Goal: Information Seeking & Learning: Learn about a topic

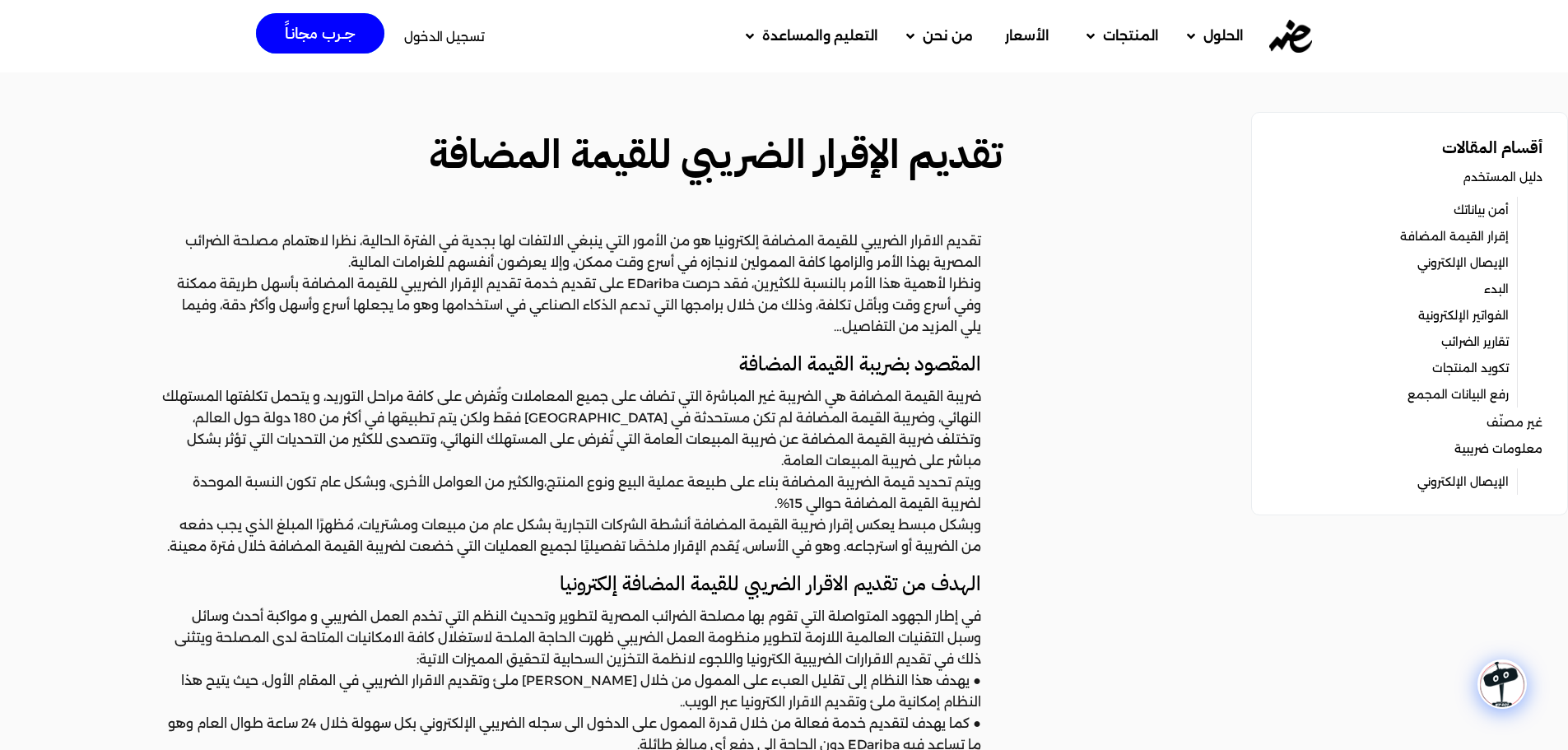
scroll to position [192, 0]
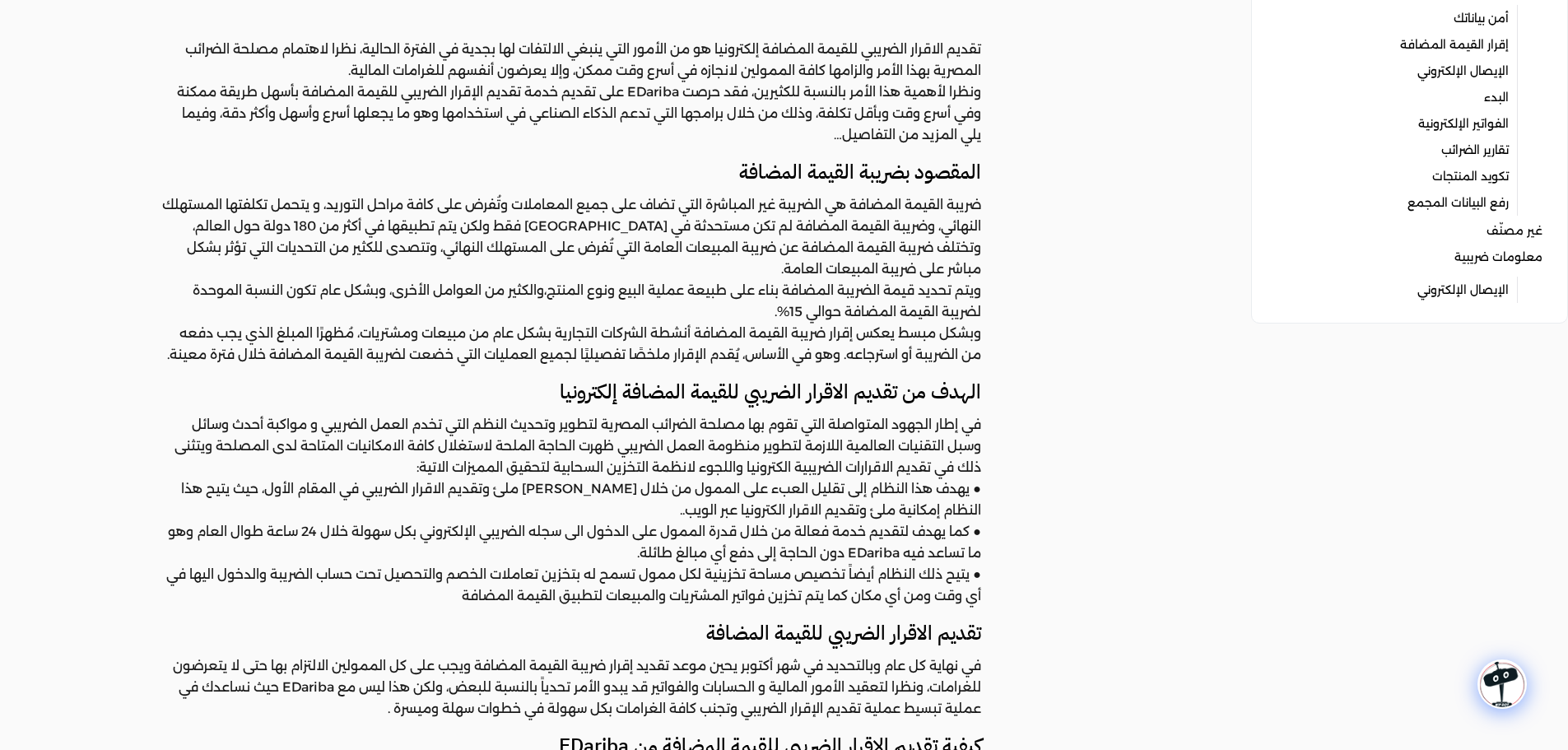
click at [964, 427] on p "في إطار الجهود المتواصلة التي تقوم بها مصلحة الضرائب المصرية لتطوير وتحديث النظ…" at bounding box center [571, 446] width 820 height 64
click at [952, 396] on h4 "الهدف من تقديم الاقرار الضريبي للقيمة المضافة إلكترونيا" at bounding box center [571, 391] width 820 height 28
drag, startPoint x: 952, startPoint y: 396, endPoint x: 766, endPoint y: 394, distance: 186.0
click at [766, 394] on h4 "الهدف من تقديم الاقرار الضريبي للقيمة المضافة إلكترونيا" at bounding box center [571, 391] width 820 height 28
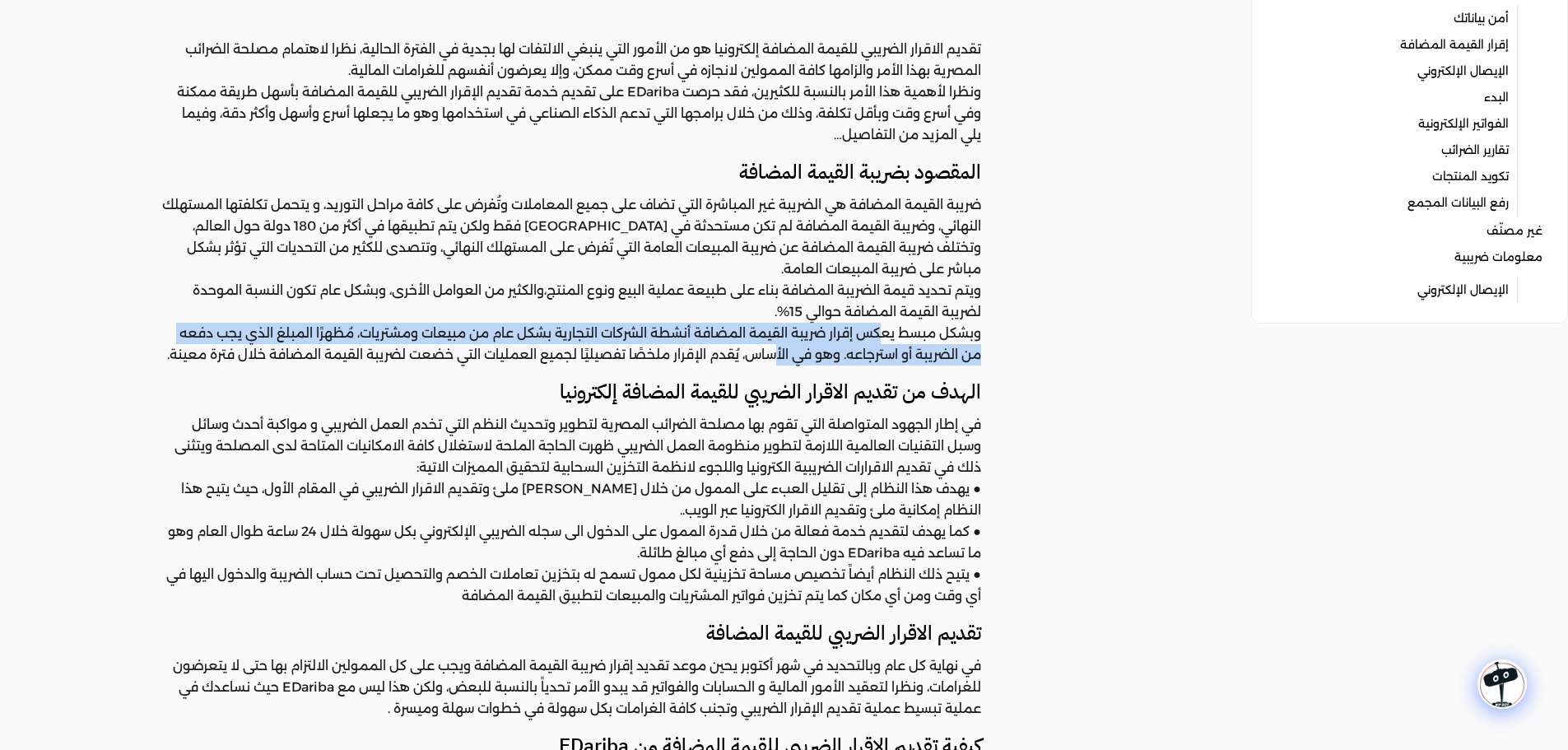
drag, startPoint x: 882, startPoint y: 335, endPoint x: 772, endPoint y: 348, distance: 110.8
click at [772, 348] on p "وبشكل مبسط يعكس إقرار ضريبة القيمة المضافة أنشطة الشركات التجارية بشكل عام من م…" at bounding box center [571, 344] width 820 height 43
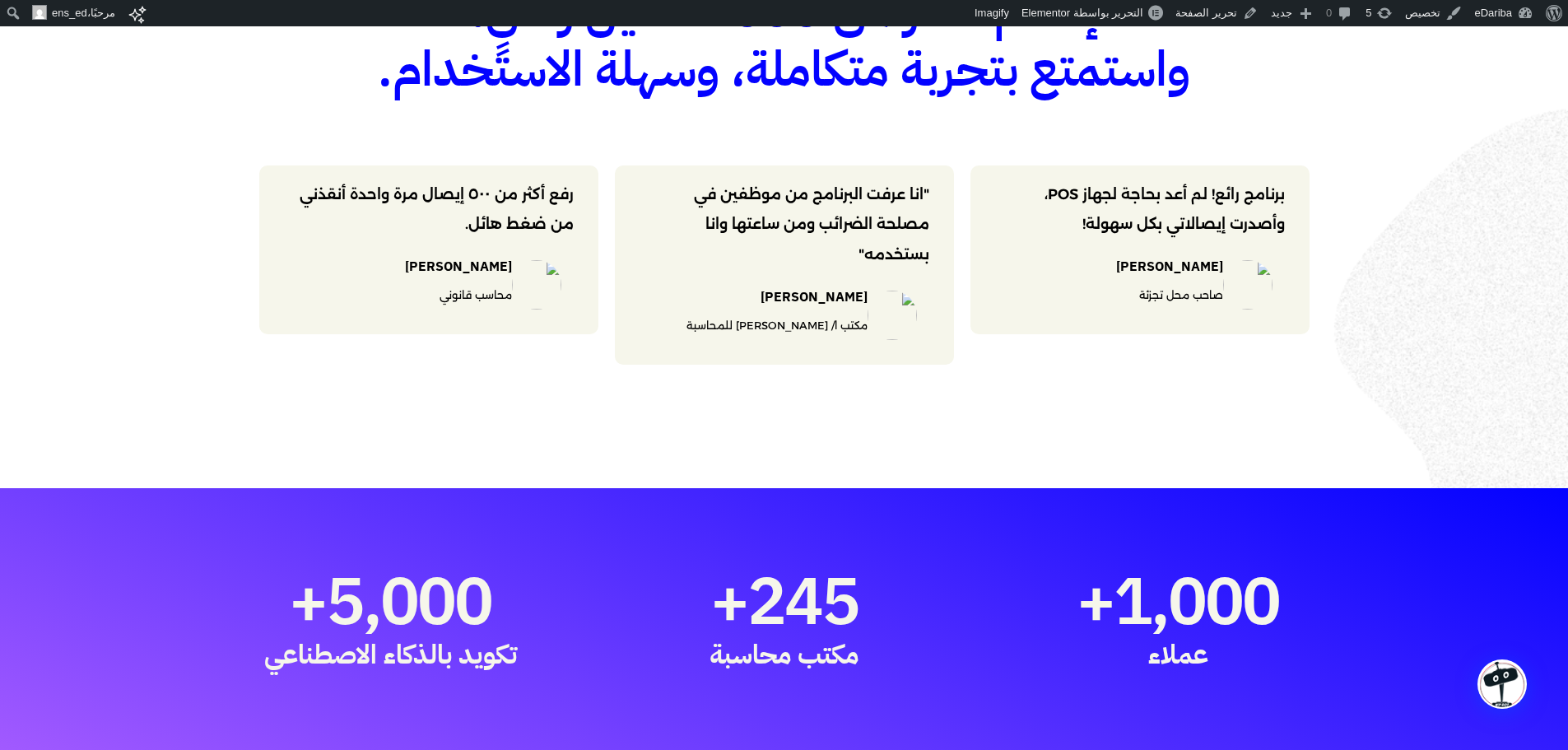
scroll to position [961, 0]
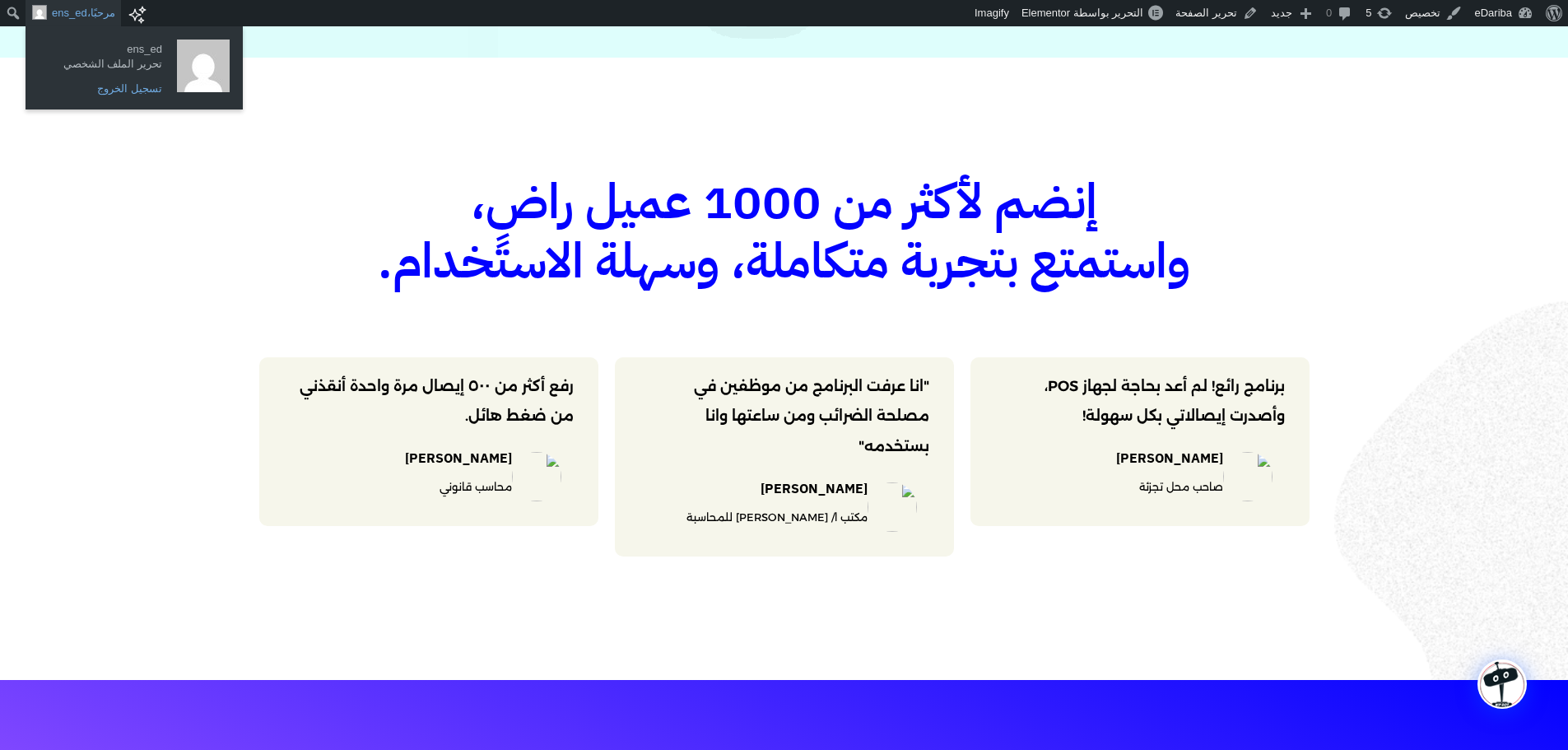
click at [127, 89] on link "تسجيل الخروج" at bounding box center [105, 89] width 132 height 21
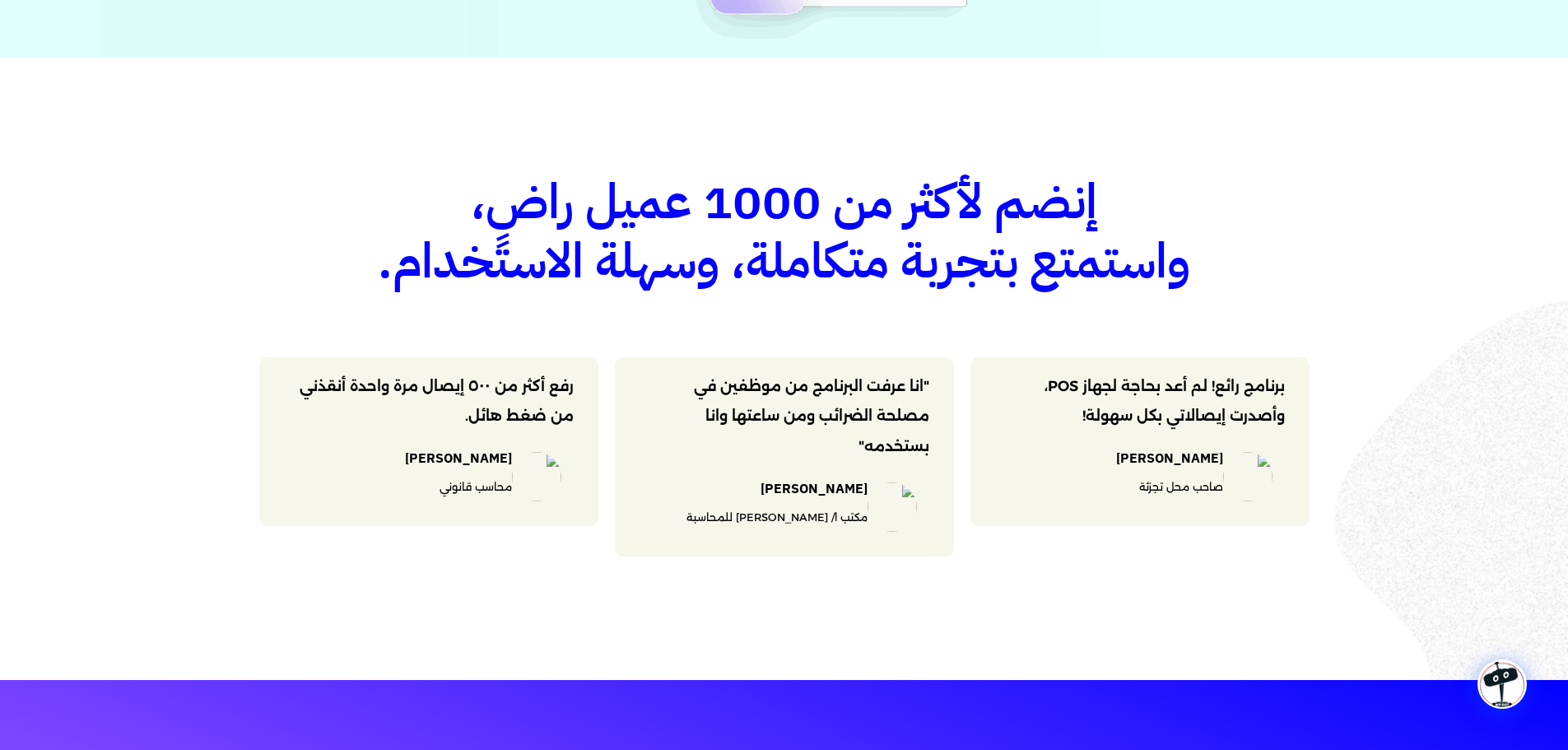
click at [886, 497] on img at bounding box center [893, 508] width 50 height 50
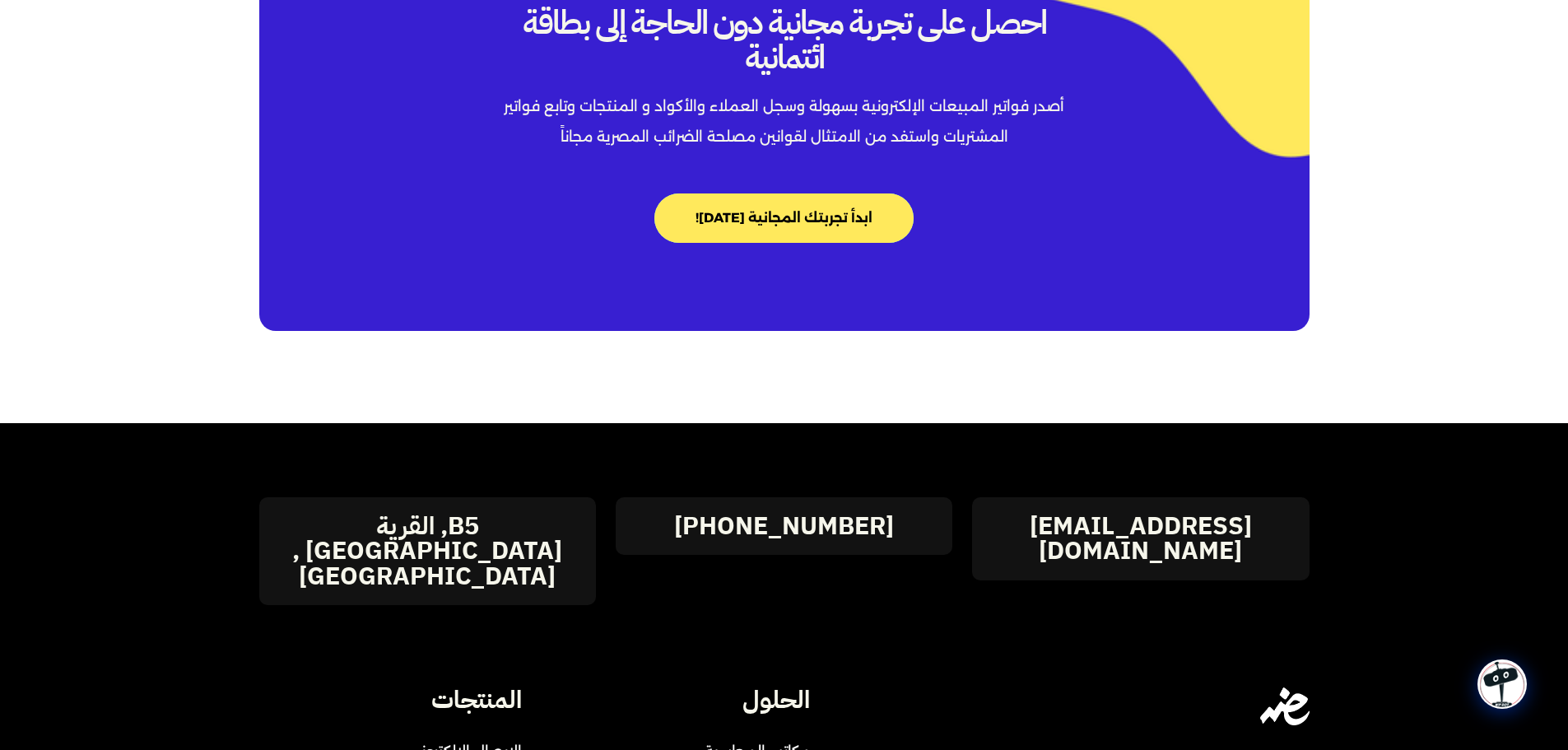
scroll to position [7028, 0]
